Goal: Transaction & Acquisition: Book appointment/travel/reservation

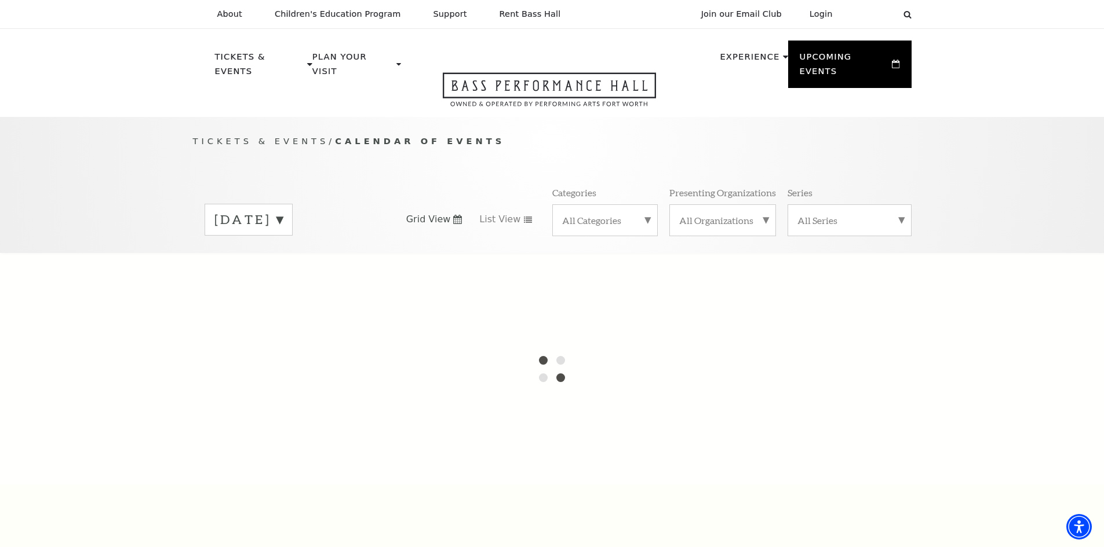
click at [283, 211] on label "[DATE]" at bounding box center [248, 220] width 68 height 18
click at [333, 280] on div at bounding box center [552, 369] width 1104 height 232
click at [466, 304] on div at bounding box center [552, 369] width 1104 height 232
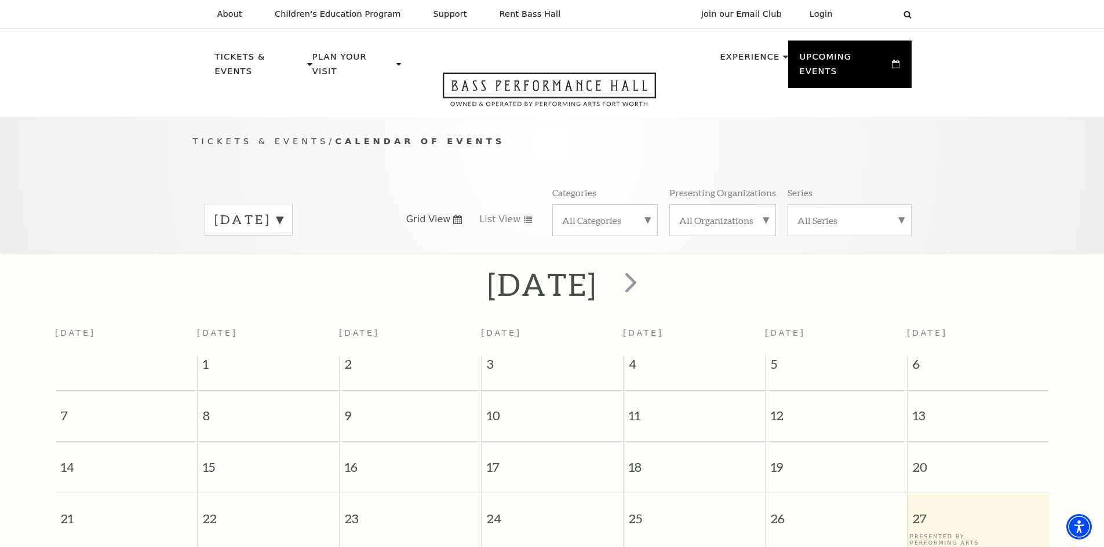
scroll to position [103, 0]
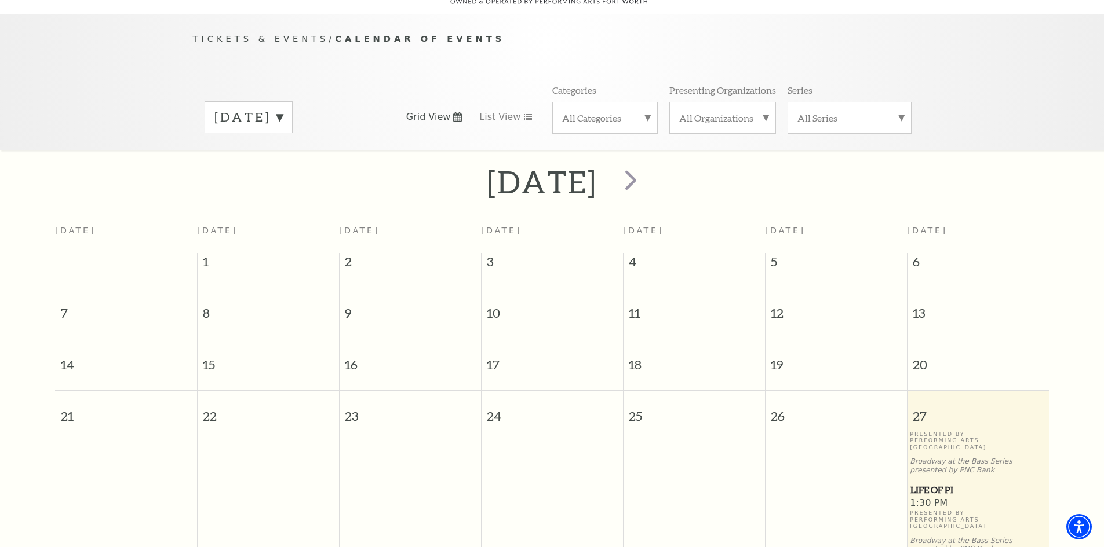
click at [283, 108] on label "[DATE]" at bounding box center [248, 117] width 68 height 18
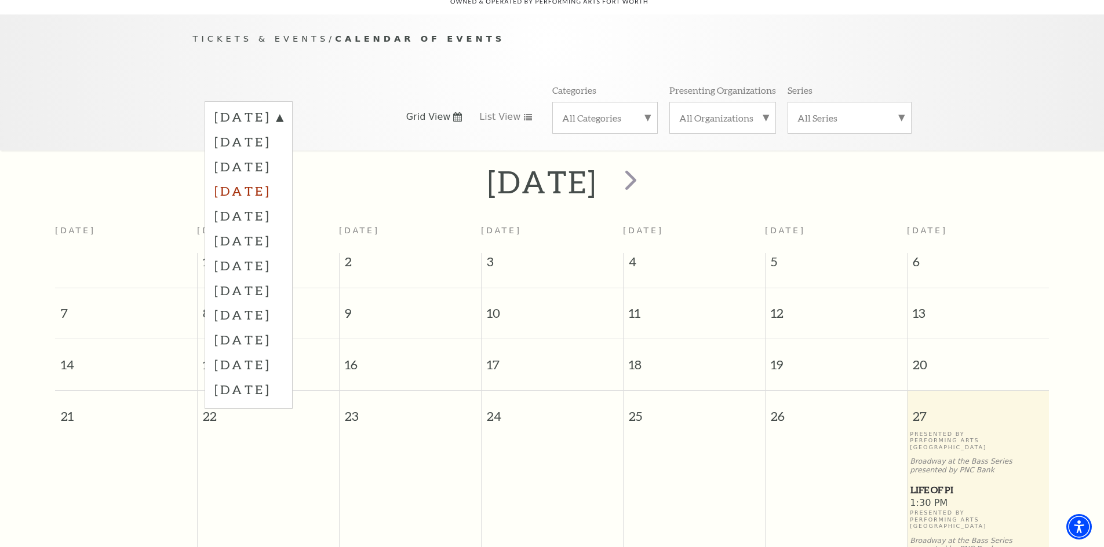
click at [283, 178] on label "[DATE]" at bounding box center [248, 190] width 68 height 25
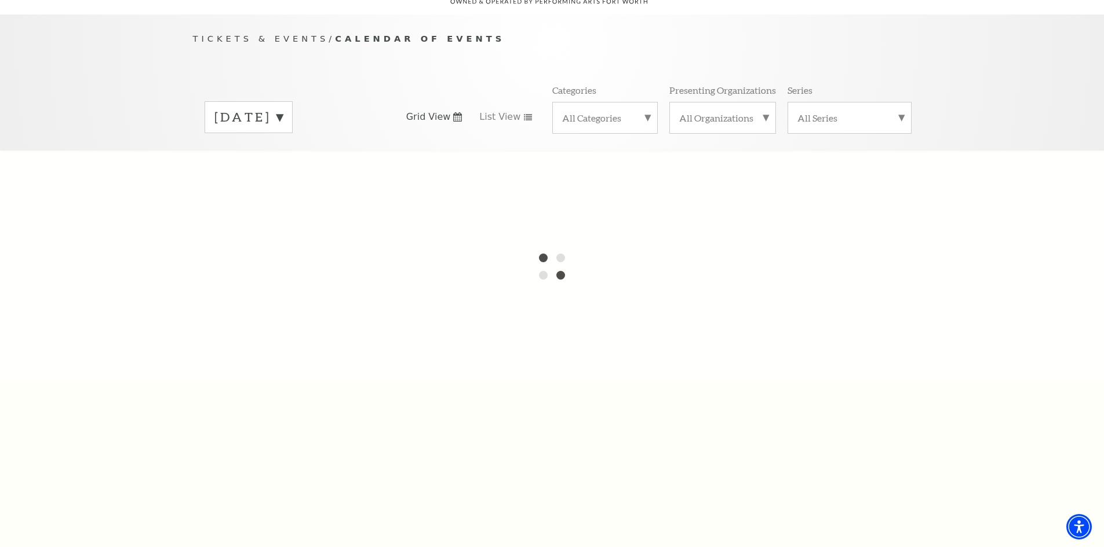
click at [283, 108] on label "[DATE]" at bounding box center [248, 117] width 68 height 18
click at [283, 108] on label "[DATE]" at bounding box center [248, 118] width 68 height 21
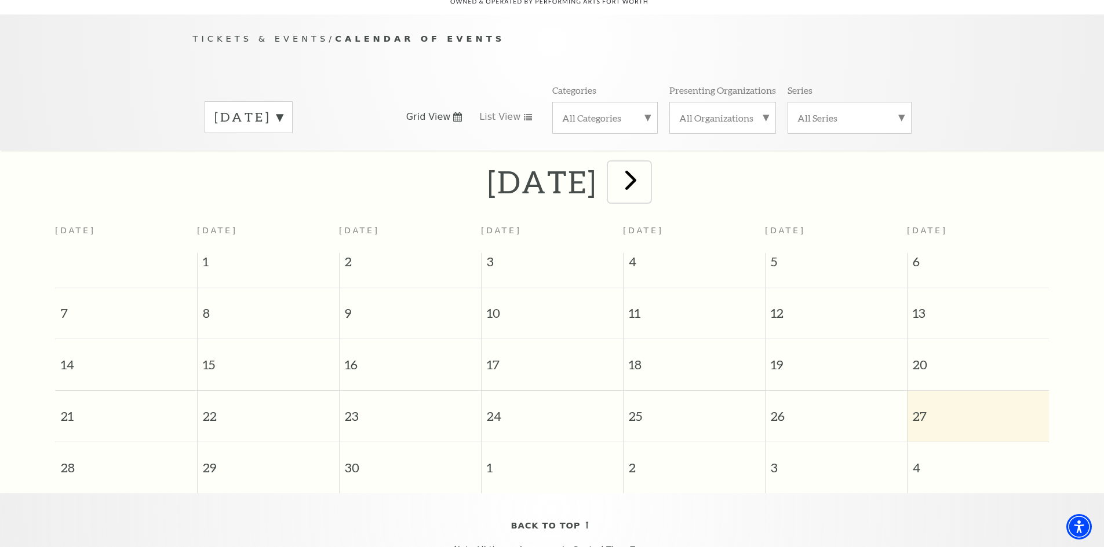
click at [647, 166] on span "next" at bounding box center [630, 179] width 33 height 33
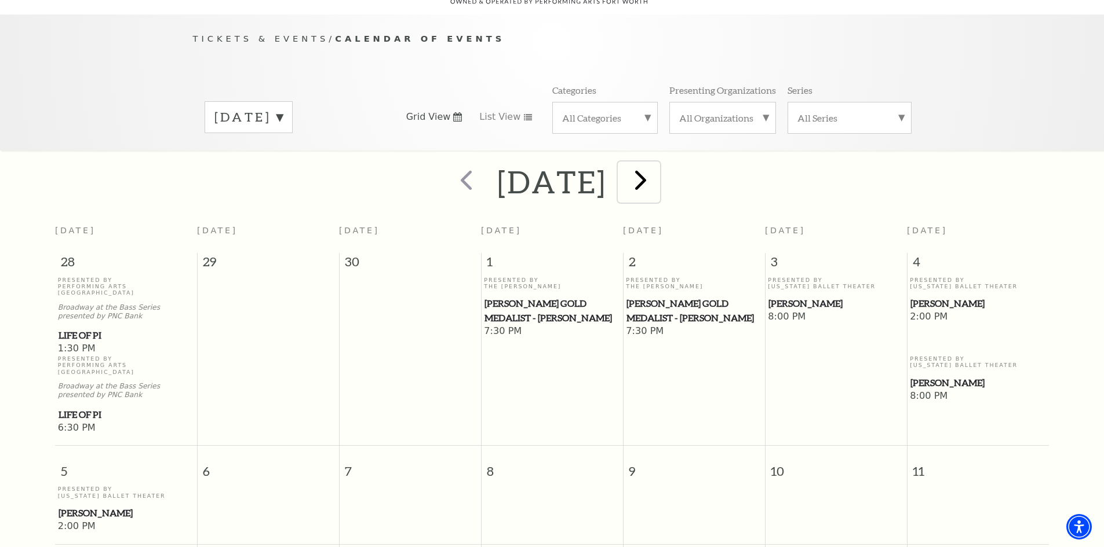
click at [657, 166] on span "next" at bounding box center [640, 179] width 33 height 33
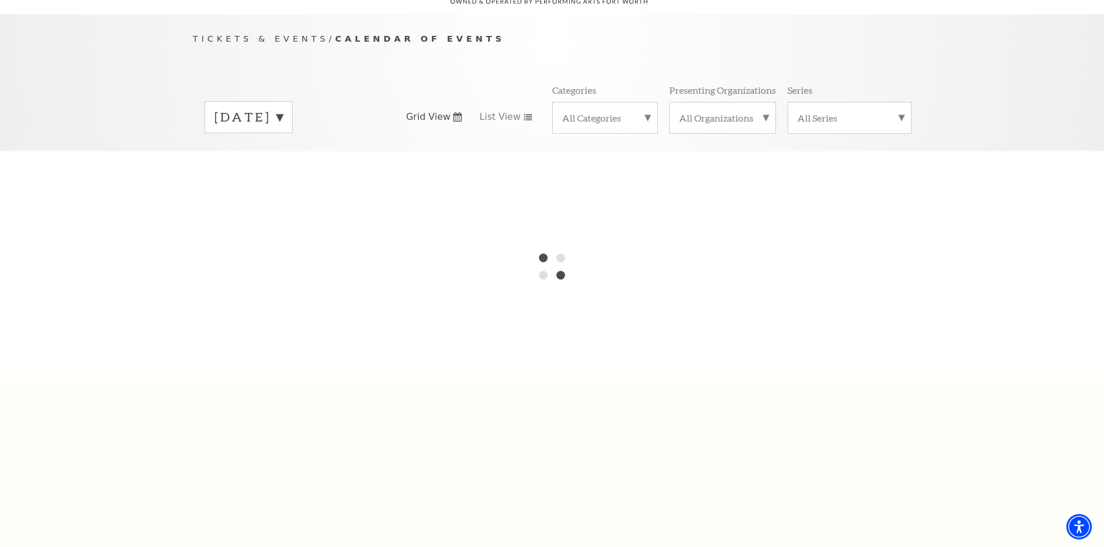
drag, startPoint x: 451, startPoint y: 150, endPoint x: 447, endPoint y: 163, distance: 13.4
click at [447, 163] on div at bounding box center [552, 267] width 1104 height 232
click at [456, 112] on icon at bounding box center [457, 116] width 9 height 9
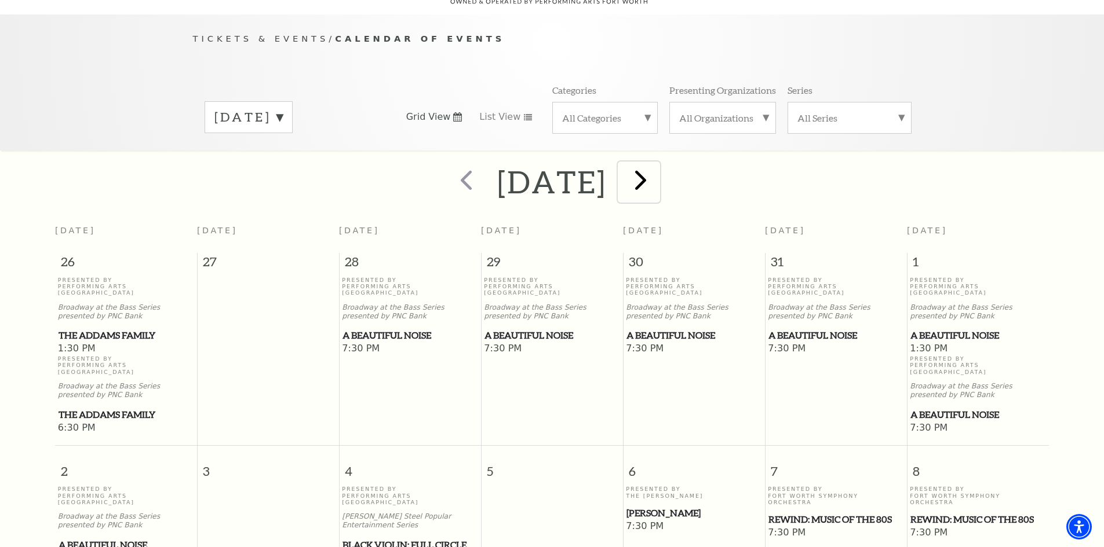
click at [657, 170] on span "next" at bounding box center [640, 179] width 33 height 33
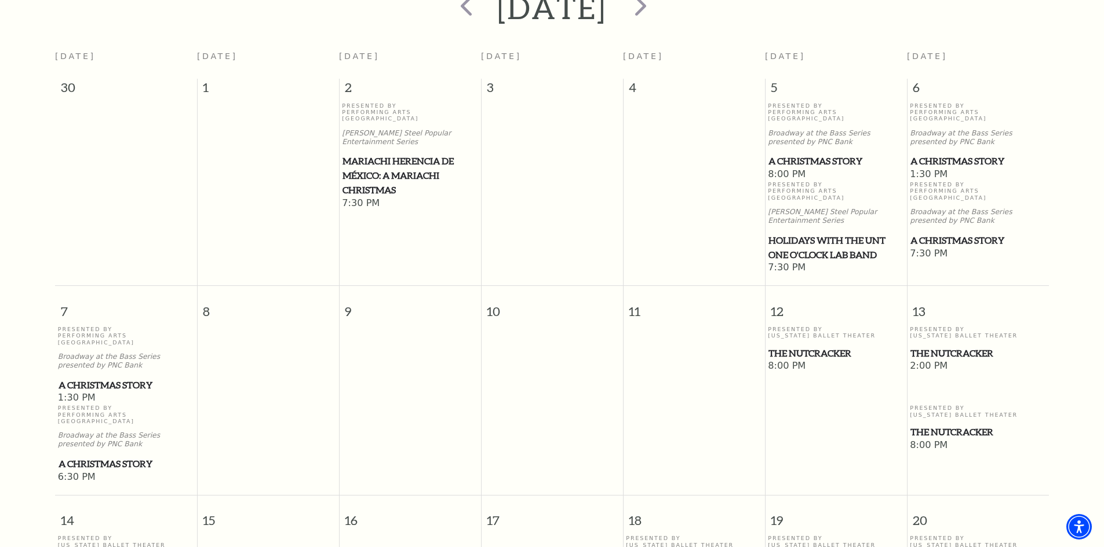
scroll to position [276, 0]
click at [998, 155] on span "A Christmas Story" at bounding box center [977, 162] width 135 height 14
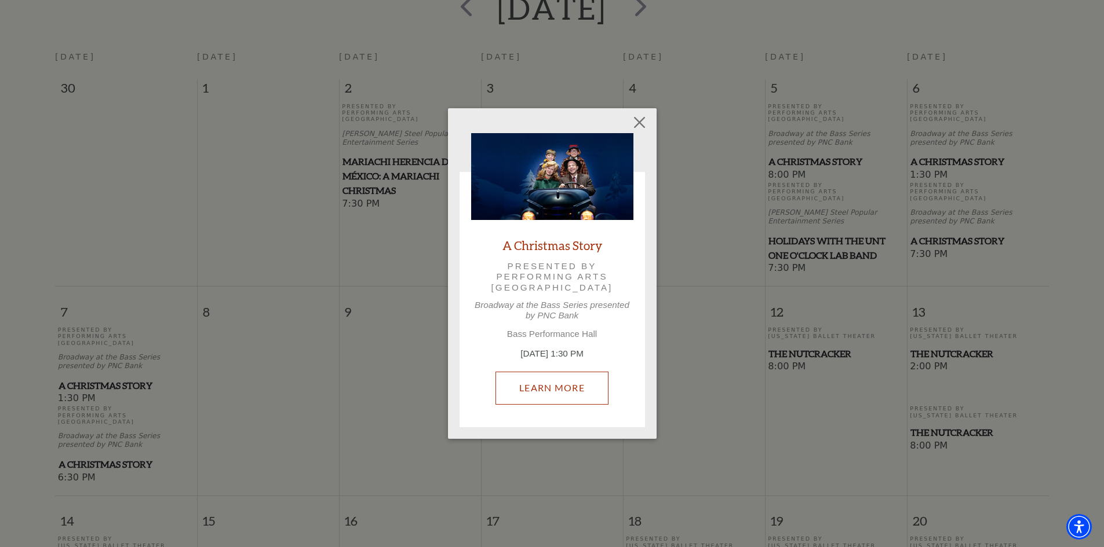
click at [580, 394] on link "Learn More" at bounding box center [551, 388] width 113 height 32
click at [642, 117] on button "Close" at bounding box center [639, 123] width 22 height 22
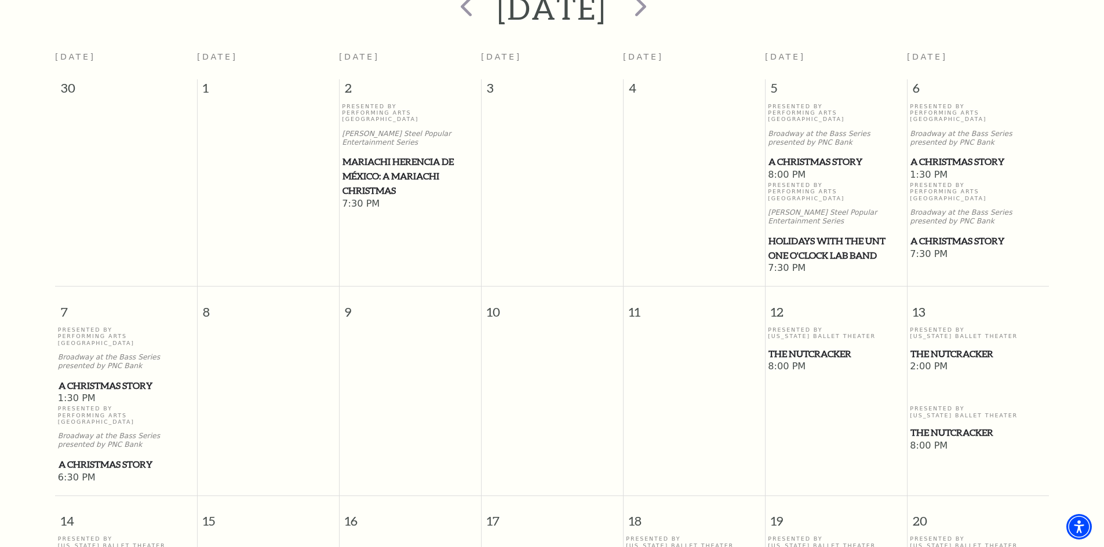
click at [929, 347] on span "The Nutcracker" at bounding box center [977, 354] width 135 height 14
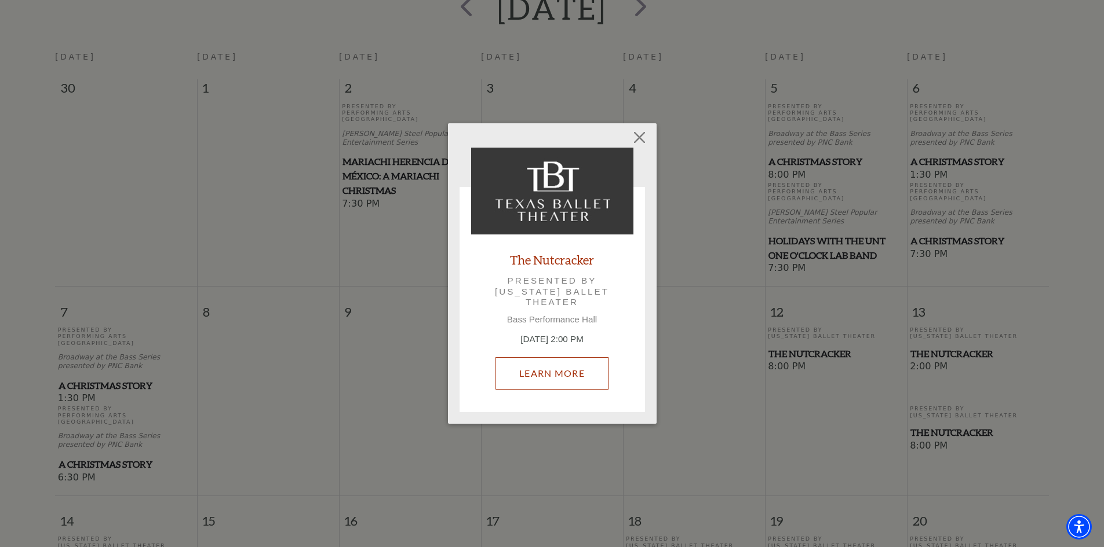
click at [561, 381] on link "Learn More" at bounding box center [551, 373] width 113 height 32
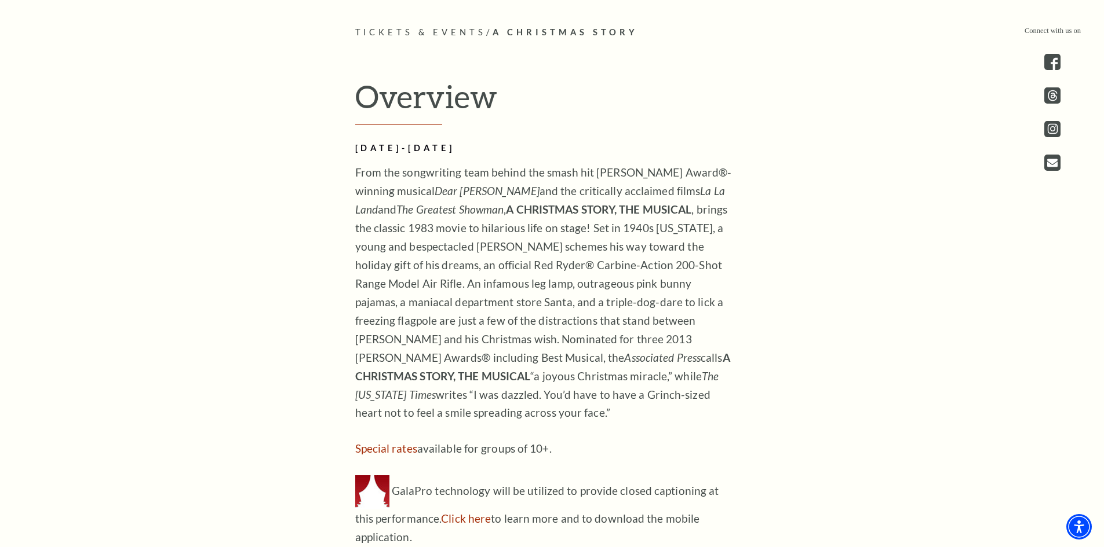
scroll to position [695, 0]
